Goal: Participate in discussion: Engage in conversation with other users on a specific topic

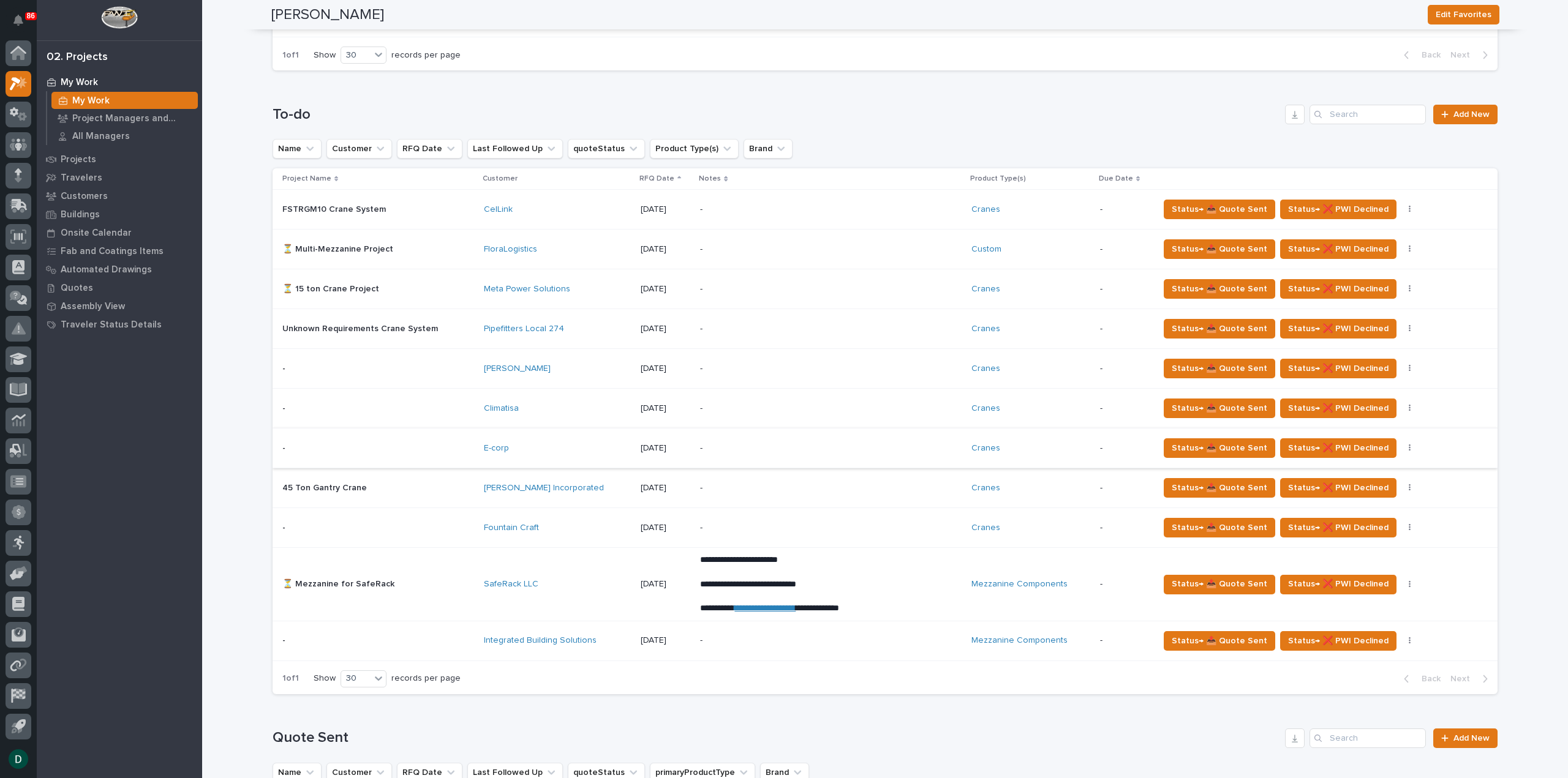
scroll to position [673, 0]
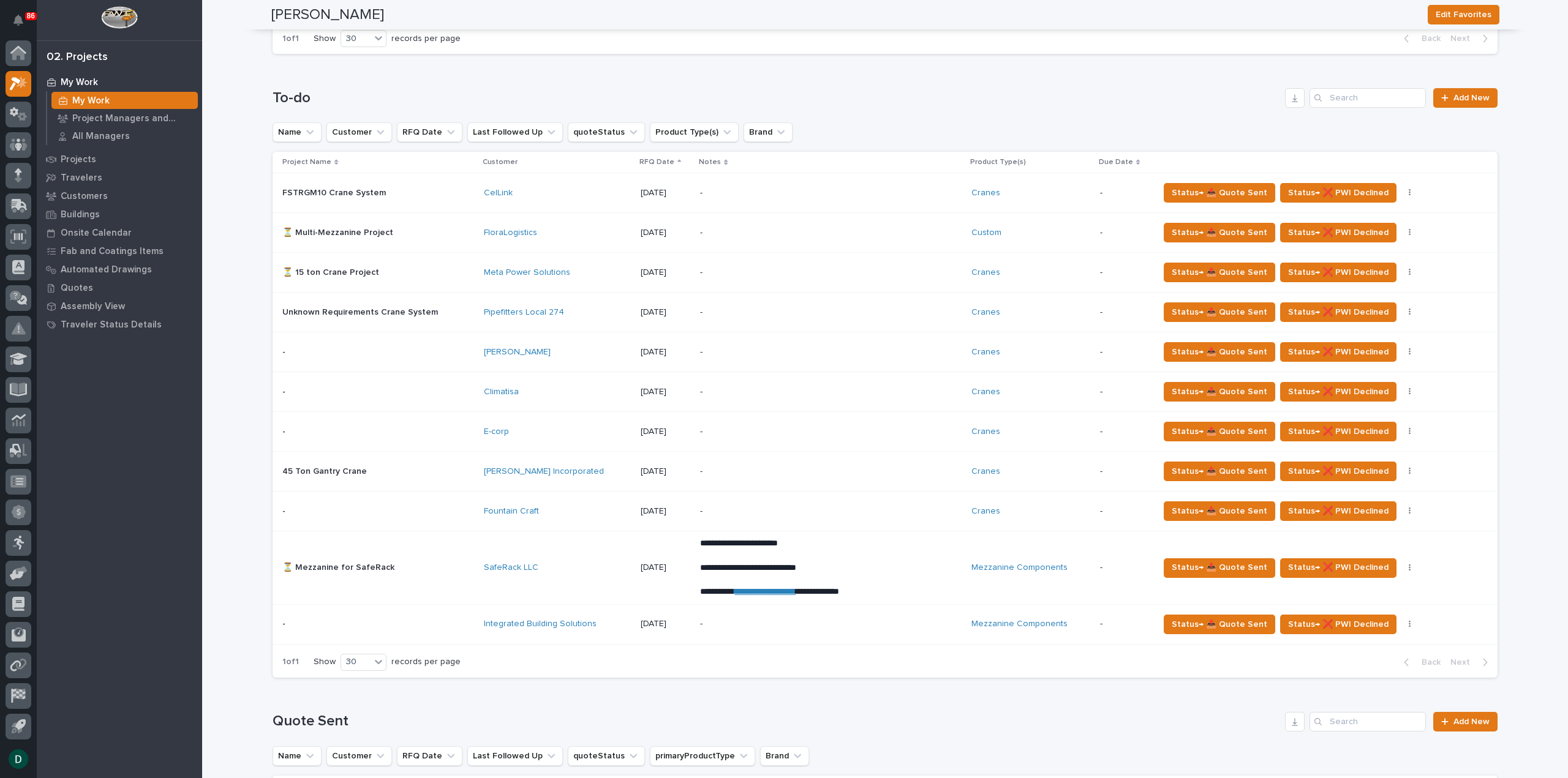
click at [453, 564] on p at bounding box center [378, 568] width 192 height 10
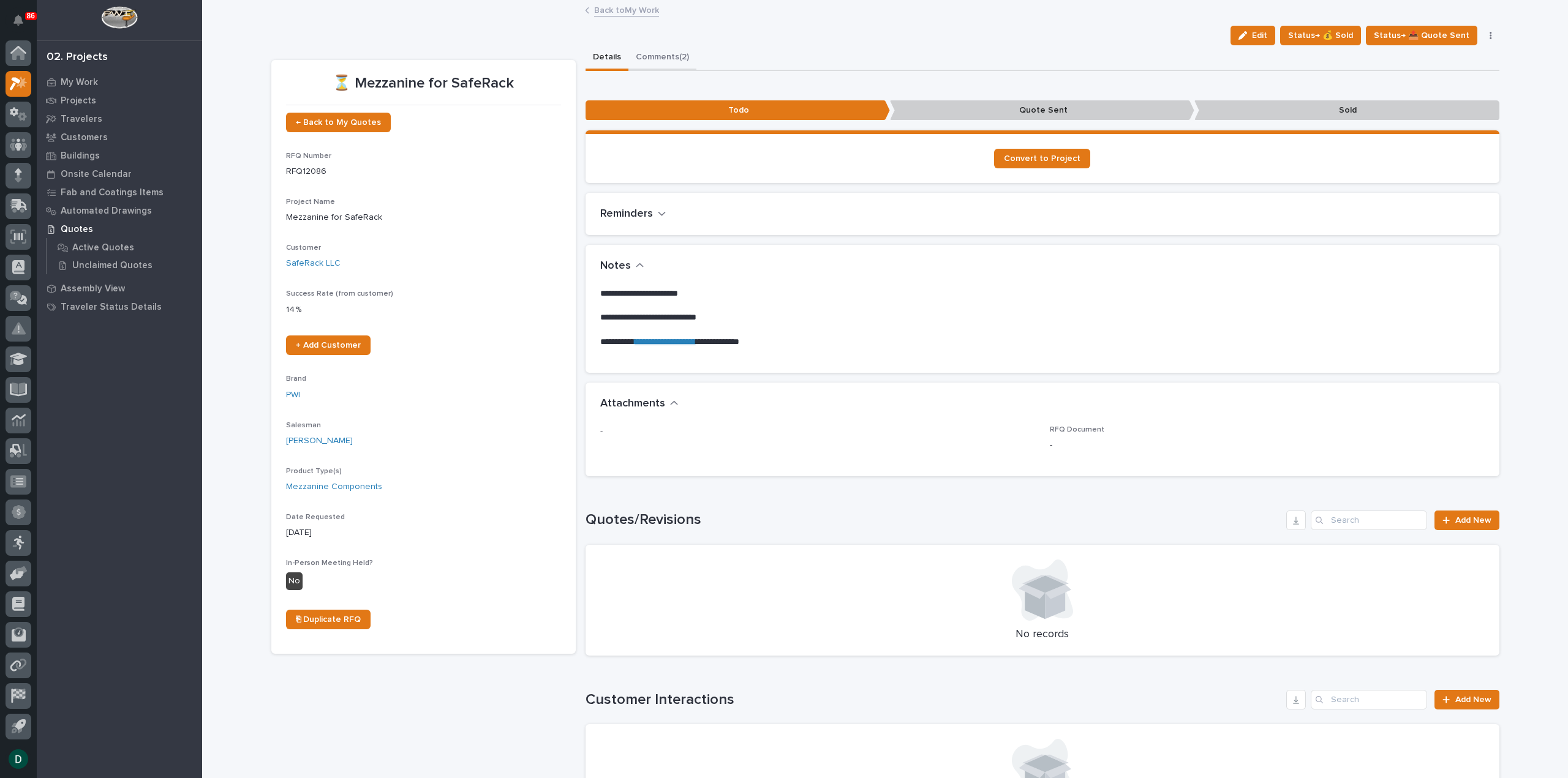
drag, startPoint x: 659, startPoint y: 55, endPoint x: 709, endPoint y: 80, distance: 55.9
click at [659, 55] on button "Comments (2)" at bounding box center [662, 58] width 68 height 26
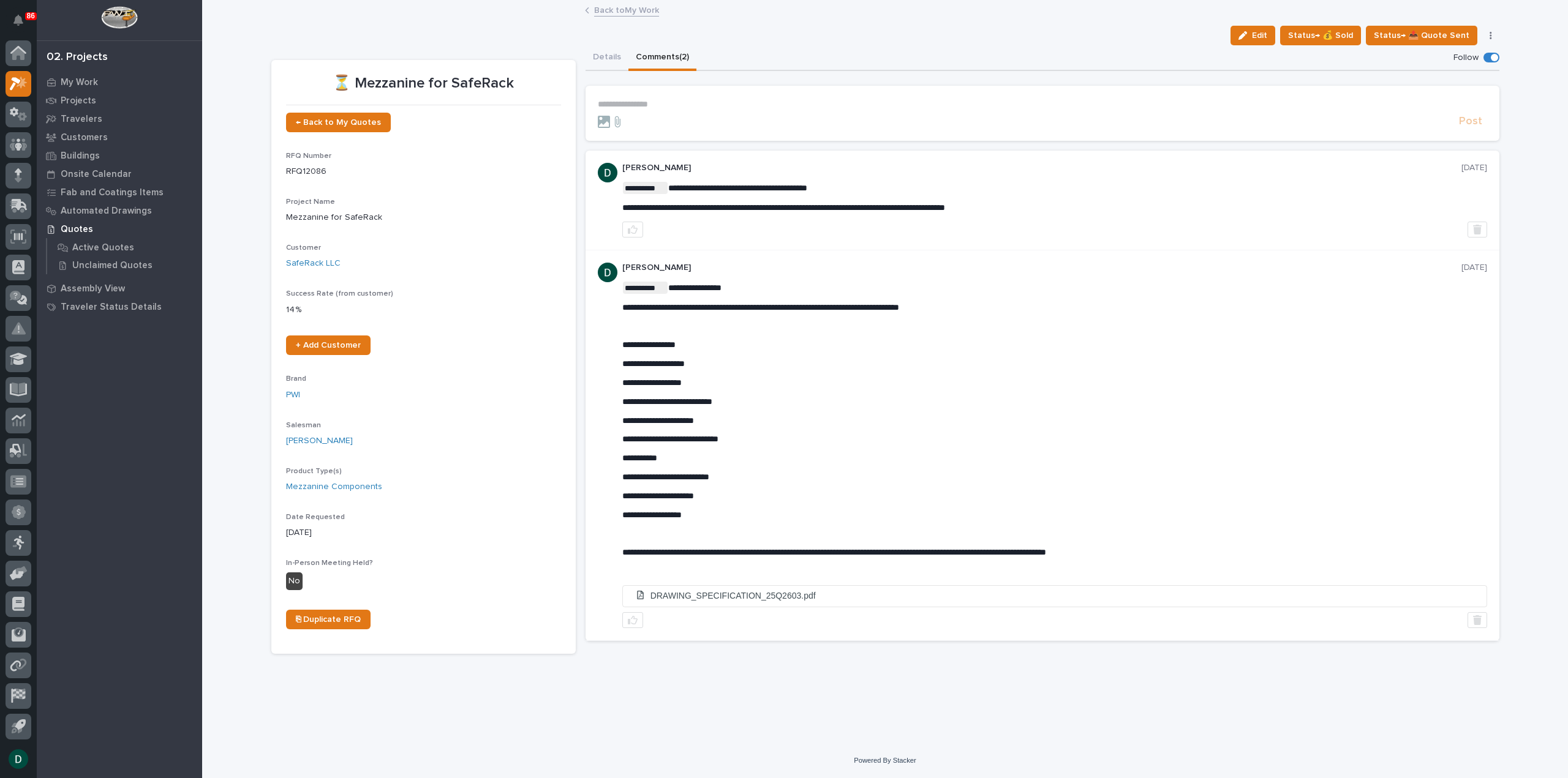
click at [665, 103] on p "**********" at bounding box center [1043, 104] width 889 height 10
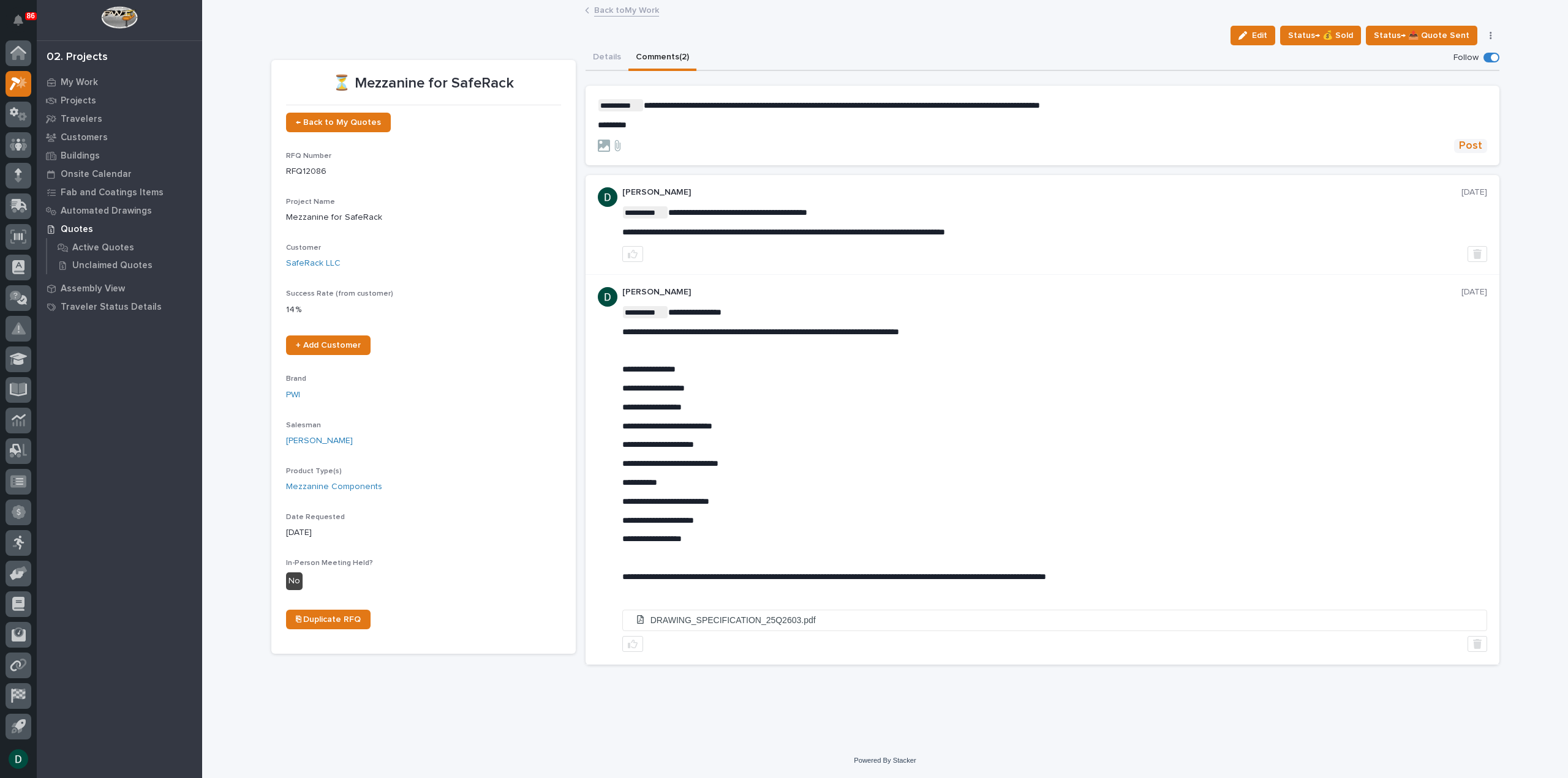
click at [1472, 139] on span "Post" at bounding box center [1471, 146] width 23 height 14
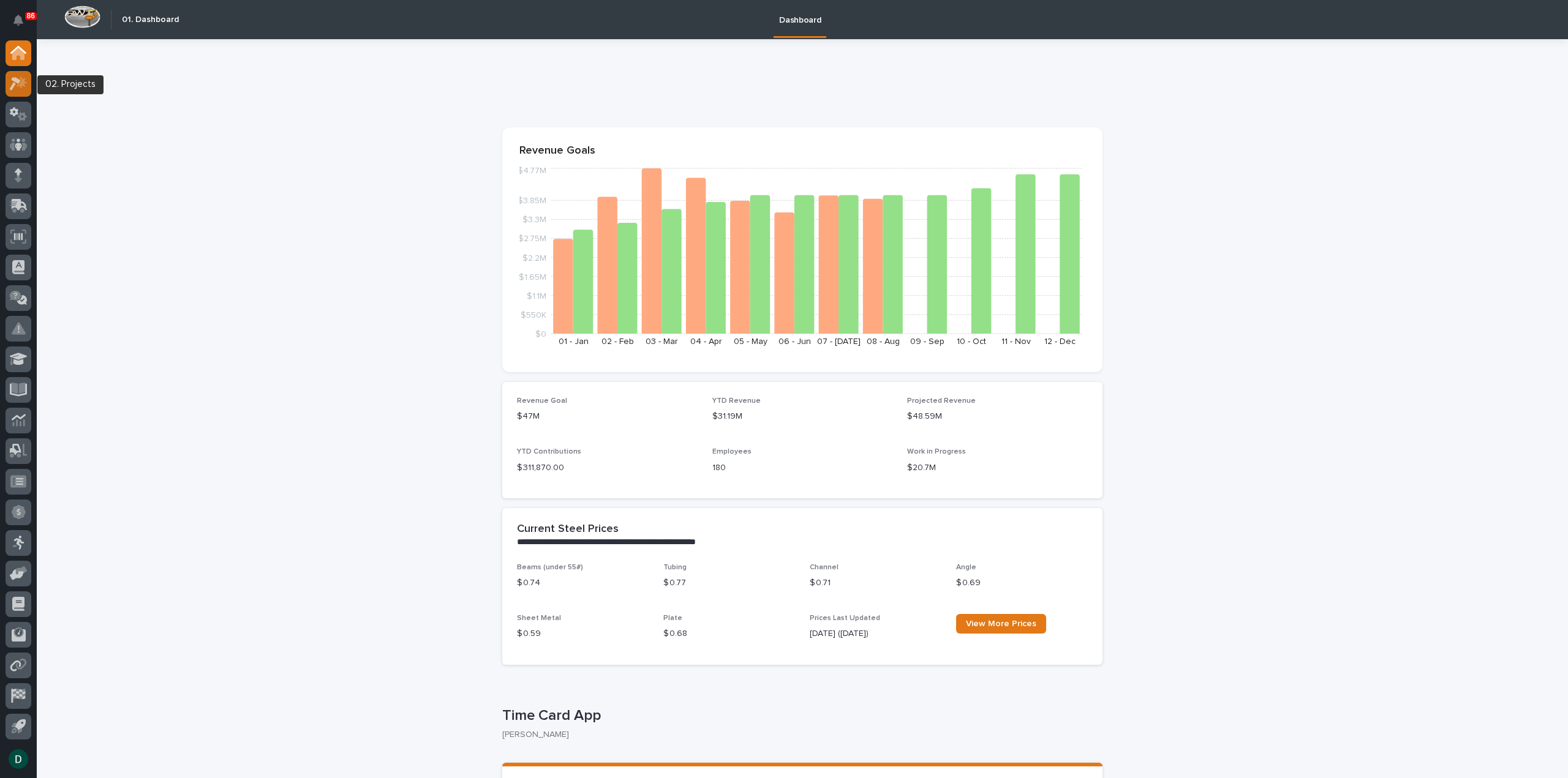
click at [25, 87] on icon at bounding box center [18, 83] width 17 height 14
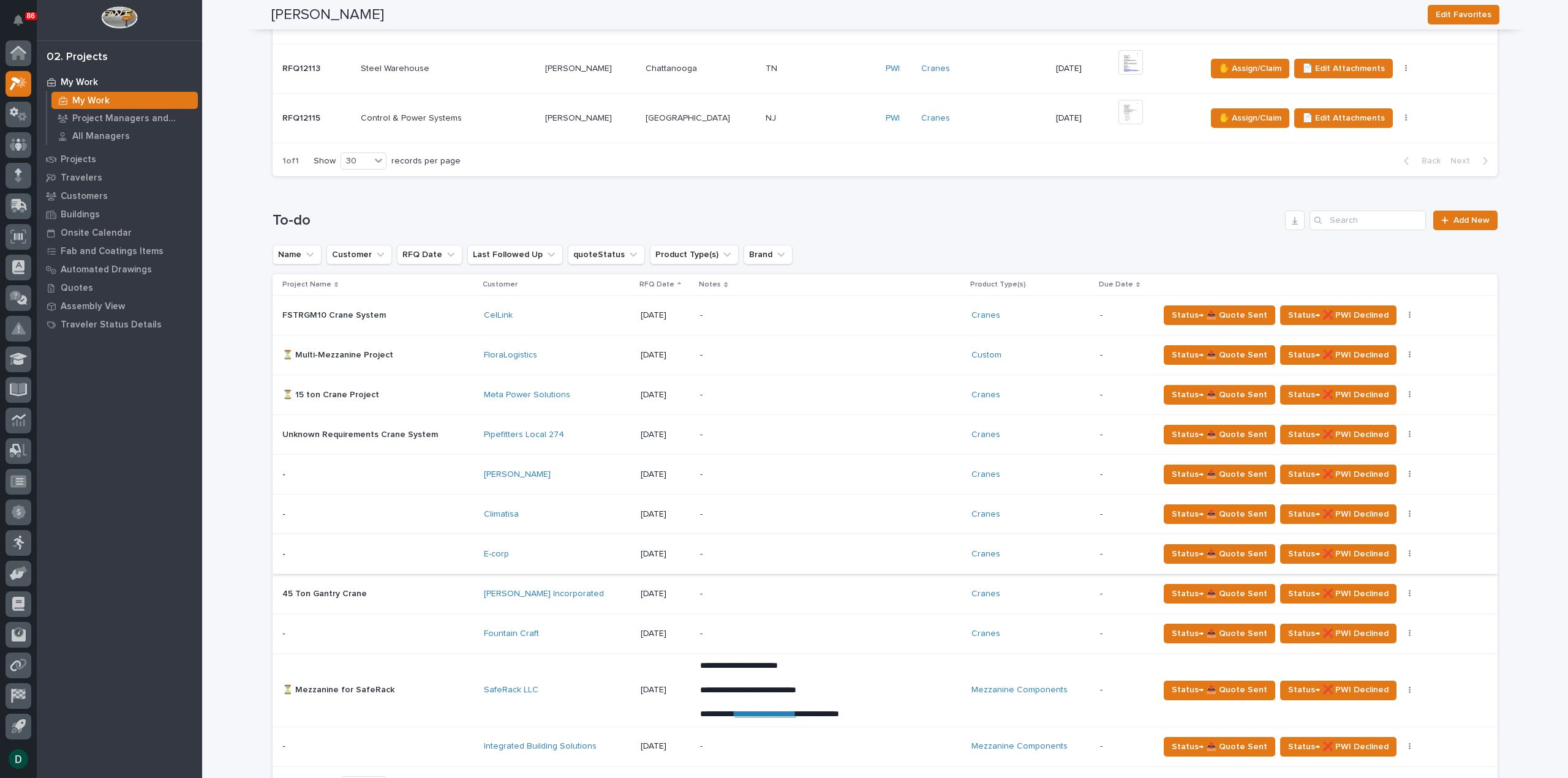
scroll to position [673, 0]
